Goal: Information Seeking & Learning: Learn about a topic

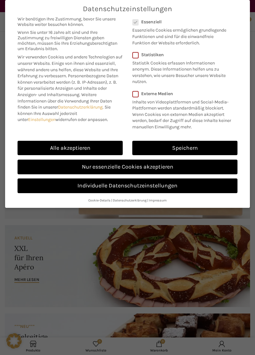
click at [89, 147] on link "Alle akzeptieren" at bounding box center [70, 148] width 105 height 15
checkbox input "true"
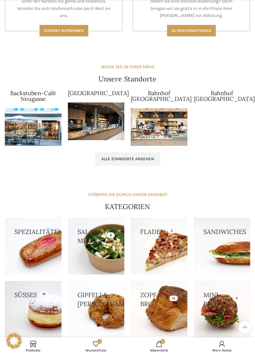
scroll to position [579, 0]
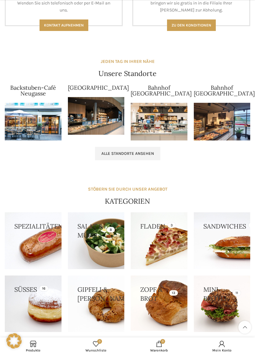
click at [132, 160] on link "Alle Standorte ansehen" at bounding box center [127, 153] width 65 height 13
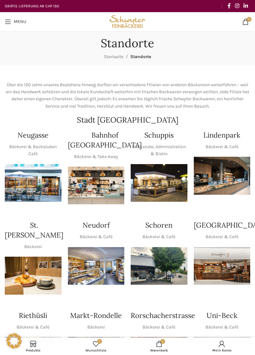
click at [8, 23] on span "Open mobile menu" at bounding box center [8, 21] width 6 height 6
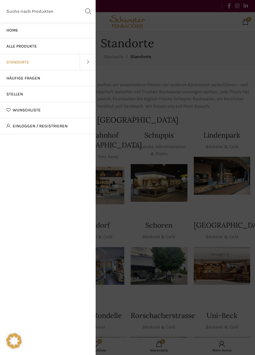
click at [87, 64] on span at bounding box center [88, 62] width 16 height 16
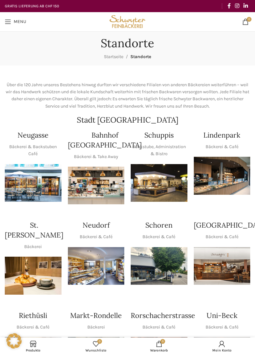
click at [11, 18] on link "Menu" at bounding box center [16, 21] width 28 height 13
click at [25, 22] on span "Menu" at bounding box center [20, 21] width 12 height 4
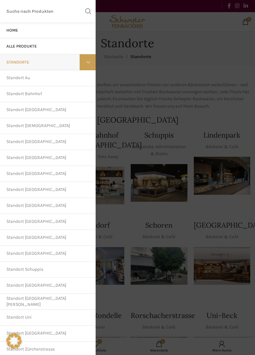
click at [17, 33] on link "Home" at bounding box center [48, 30] width 96 height 16
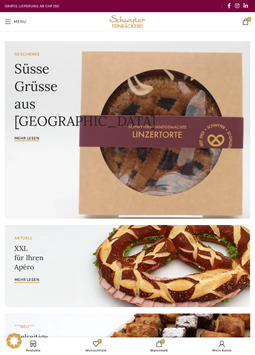
click at [9, 24] on span "Open mobile menu" at bounding box center [8, 21] width 6 height 6
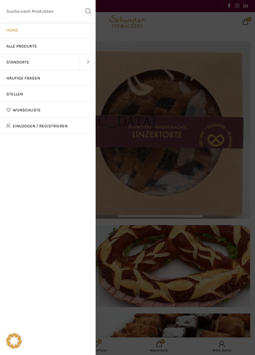
click at [17, 92] on span "Stellen" at bounding box center [14, 94] width 17 height 5
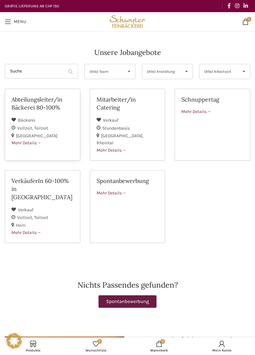
click at [39, 142] on span at bounding box center [39, 142] width 4 height 5
click at [35, 230] on span "Mehr Details" at bounding box center [26, 232] width 30 height 5
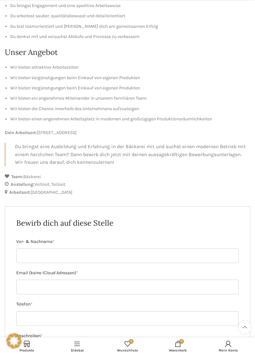
scroll to position [240, 0]
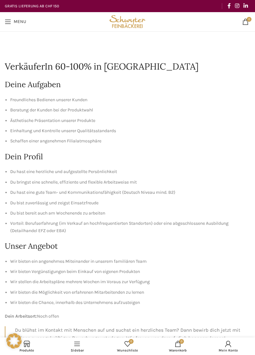
click at [9, 26] on link "Menu" at bounding box center [16, 21] width 28 height 13
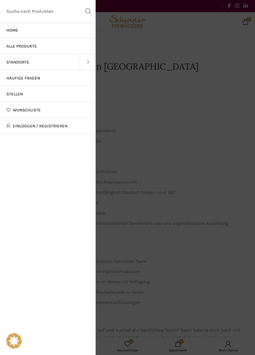
click at [34, 80] on span "Häufige Fragen" at bounding box center [23, 78] width 34 height 5
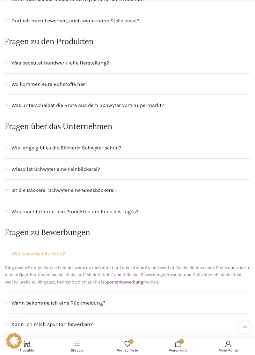
scroll to position [374, 0]
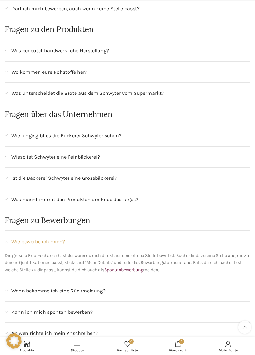
click at [115, 135] on span "Wie lange gibt es die Bäckerei Schwyter schon?" at bounding box center [66, 135] width 110 height 8
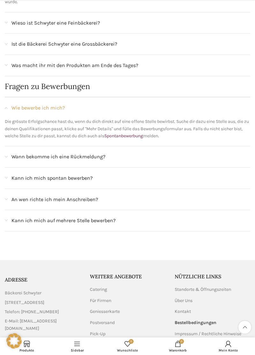
scroll to position [538, 0]
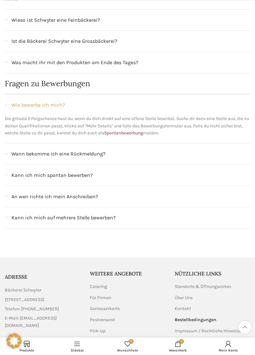
click at [191, 294] on link "Über Uns" at bounding box center [184, 297] width 18 height 6
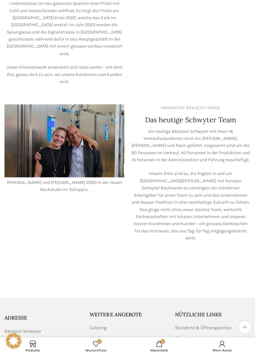
scroll to position [540, 0]
